Goal: Transaction & Acquisition: Purchase product/service

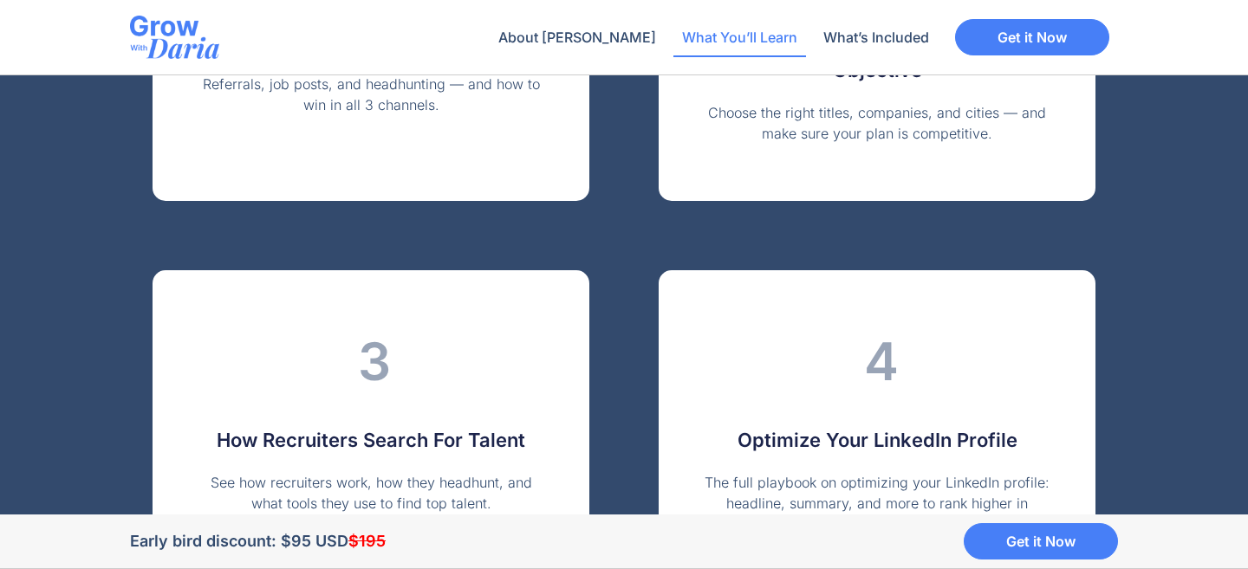
scroll to position [2416, 0]
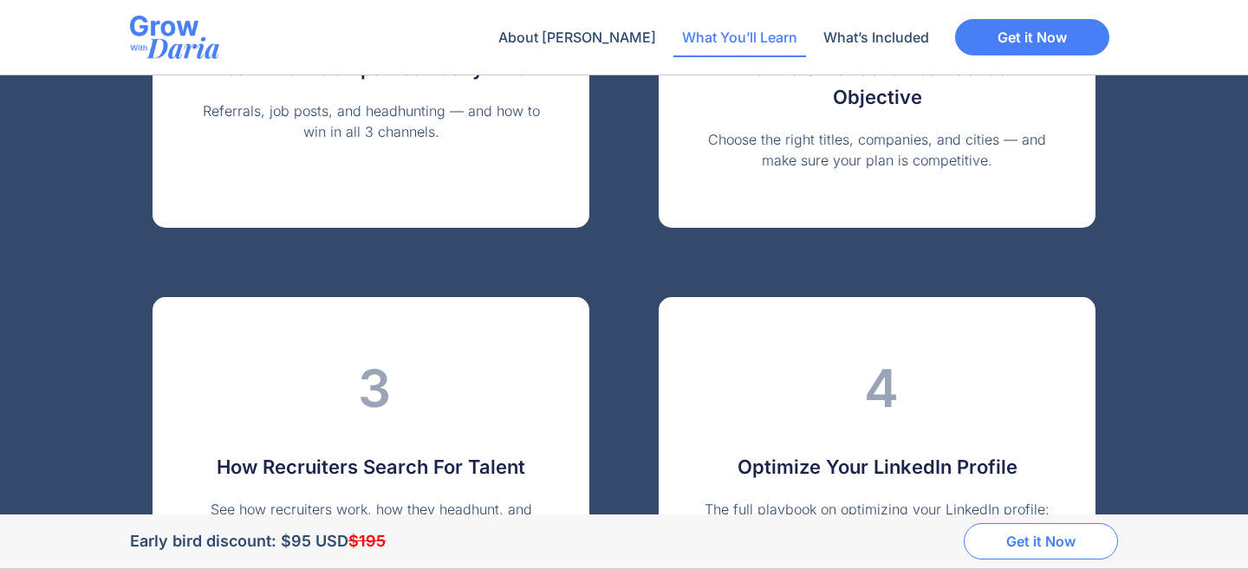
click at [1051, 551] on link "Get it Now" at bounding box center [1041, 541] width 154 height 36
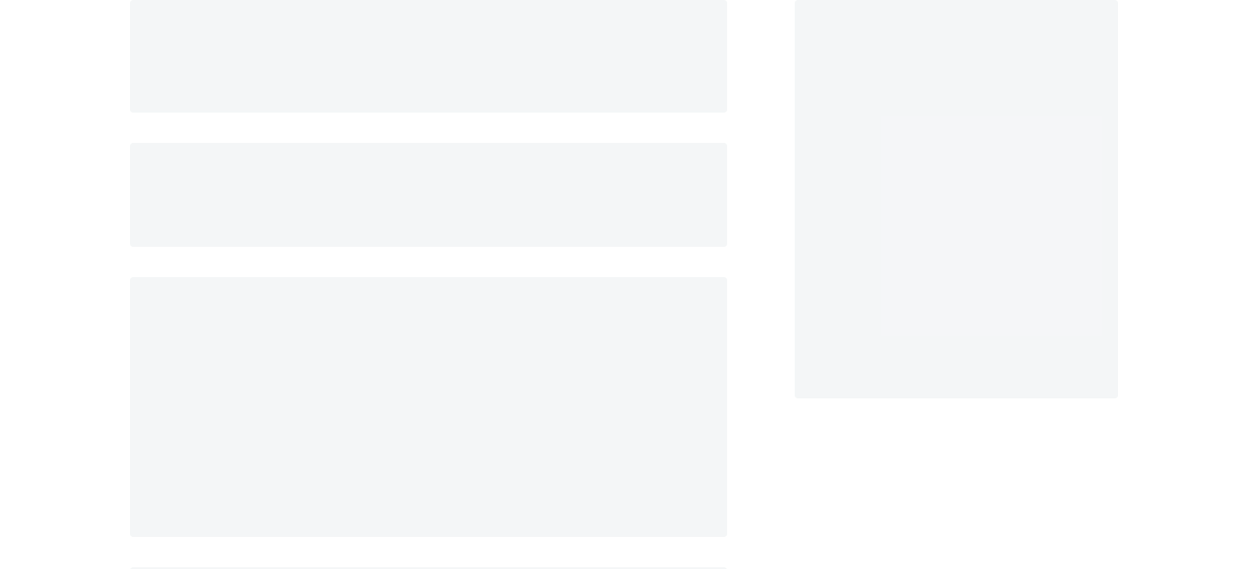
scroll to position [114, 0]
select select "AE"
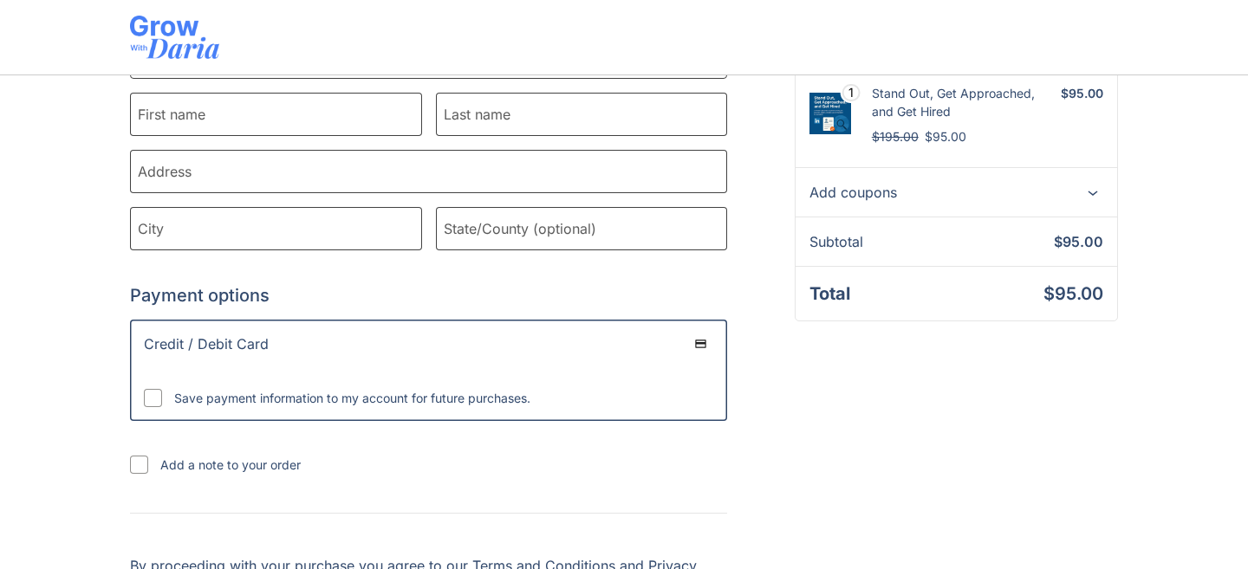
scroll to position [620, 0]
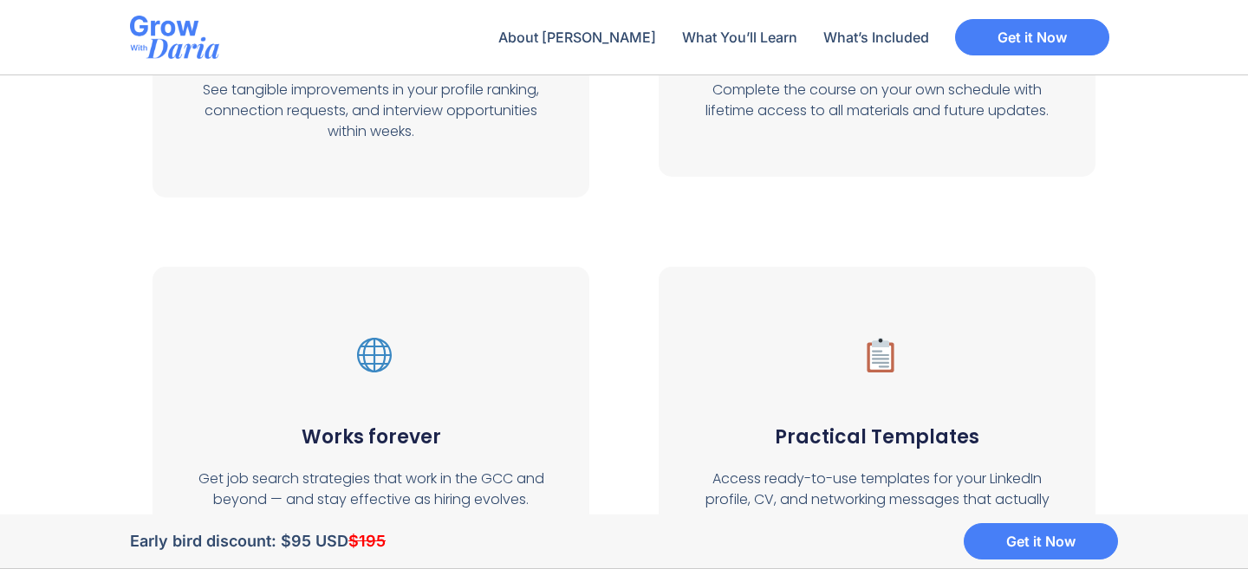
scroll to position [6610, 0]
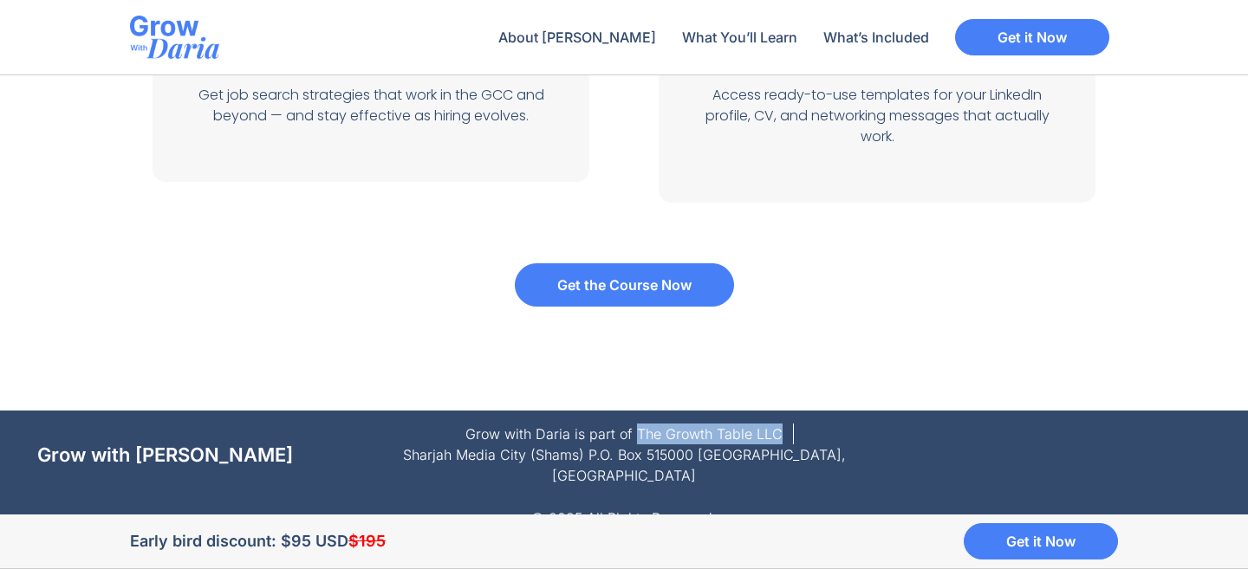
drag, startPoint x: 779, startPoint y: 432, endPoint x: 637, endPoint y: 432, distance: 142.1
click at [637, 432] on li "Grow with Daria is part of The Growth Table LLC" at bounding box center [624, 434] width 318 height 21
copy span "The Growth Table LLC"
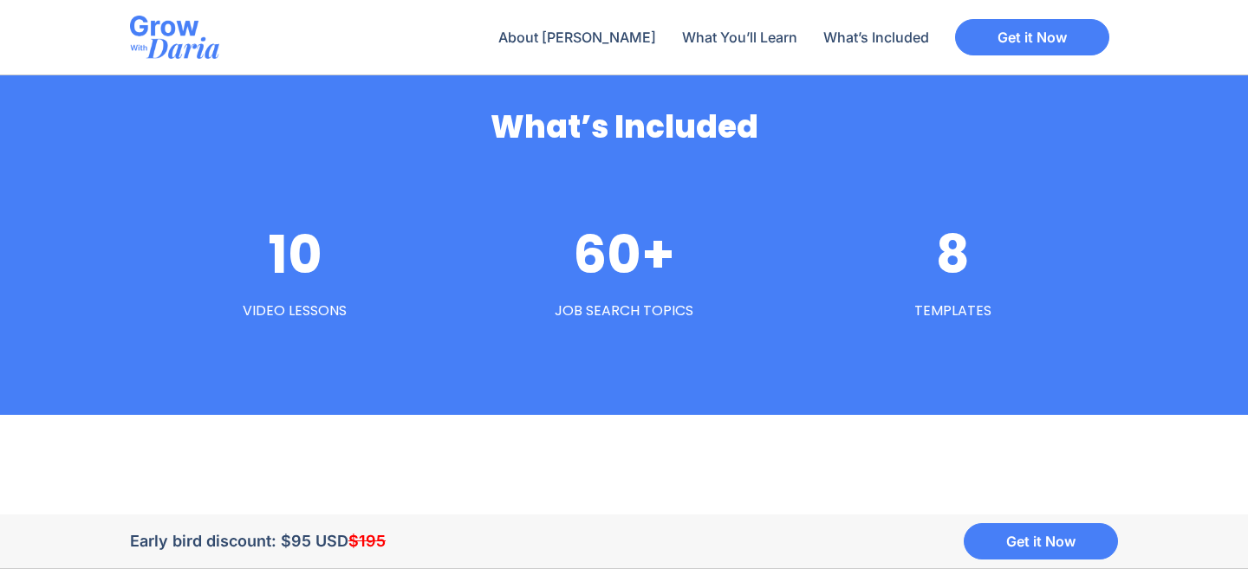
scroll to position [5694, 0]
